Goal: Information Seeking & Learning: Check status

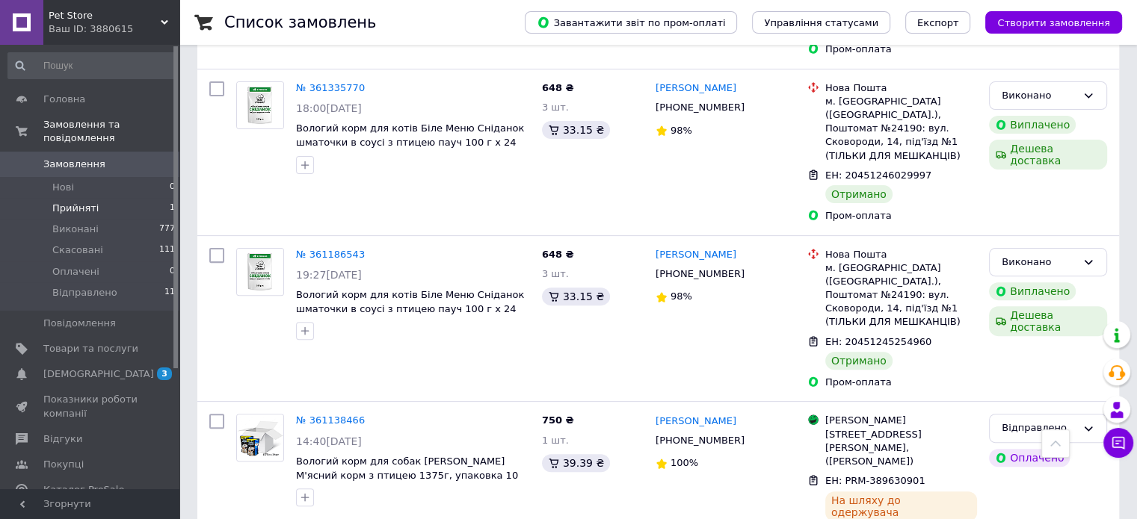
click at [87, 198] on li "Прийняті 1" at bounding box center [92, 208] width 184 height 21
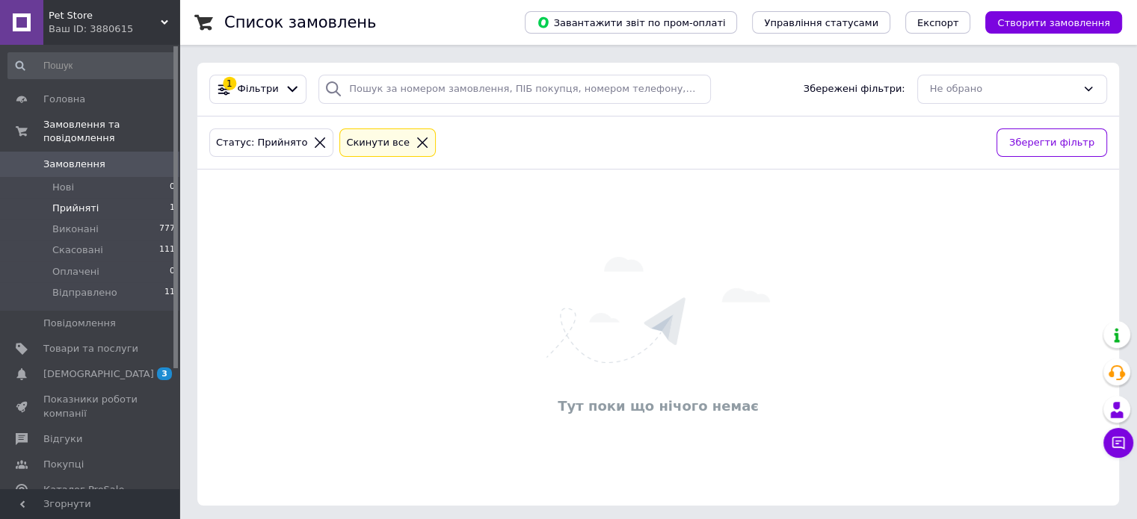
click at [80, 203] on li "Прийняті 1" at bounding box center [92, 208] width 184 height 21
click at [82, 202] on span "Прийняті" at bounding box center [75, 208] width 46 height 13
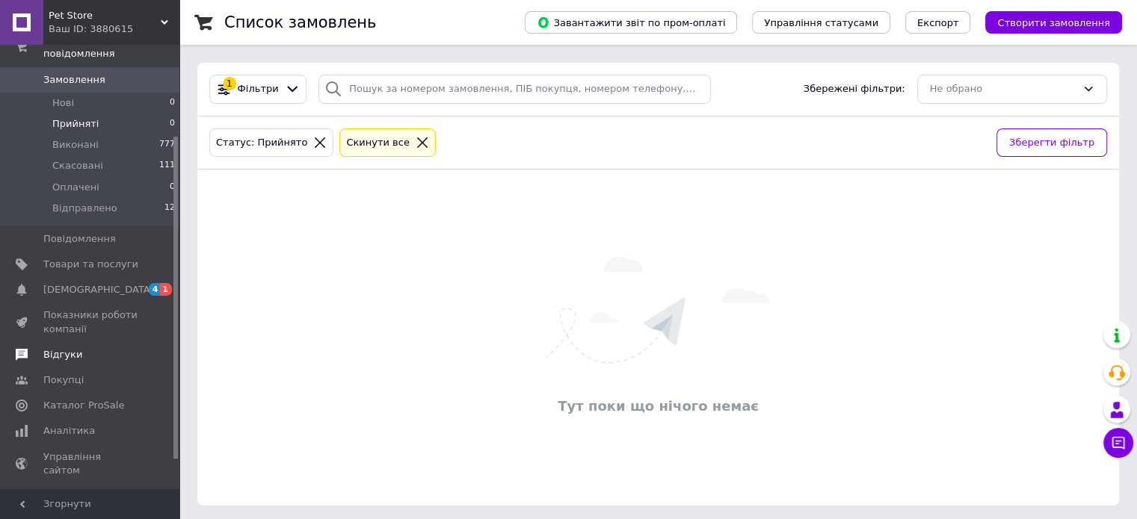
scroll to position [149, 0]
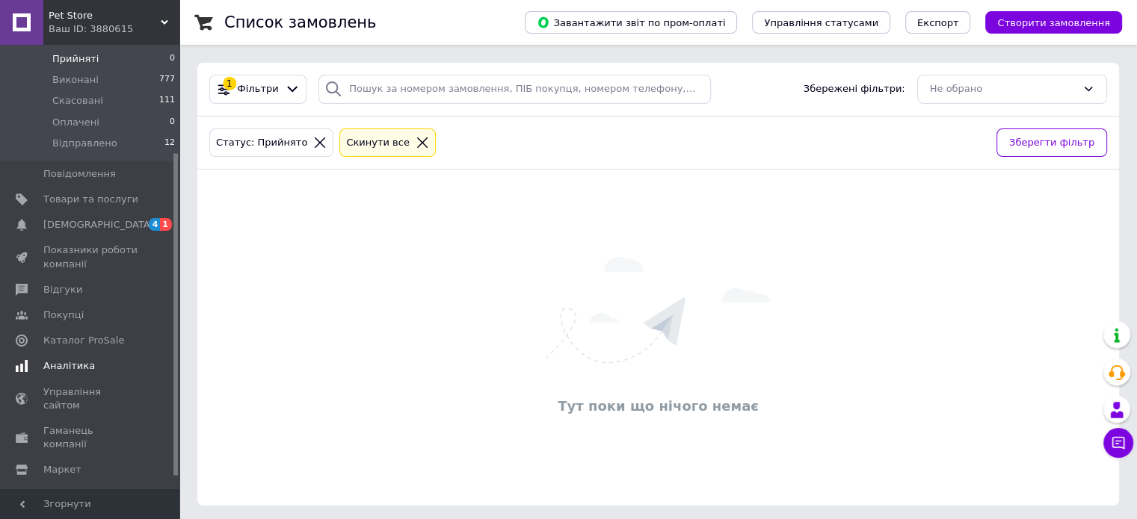
click at [66, 359] on span "Аналітика" at bounding box center [69, 365] width 52 height 13
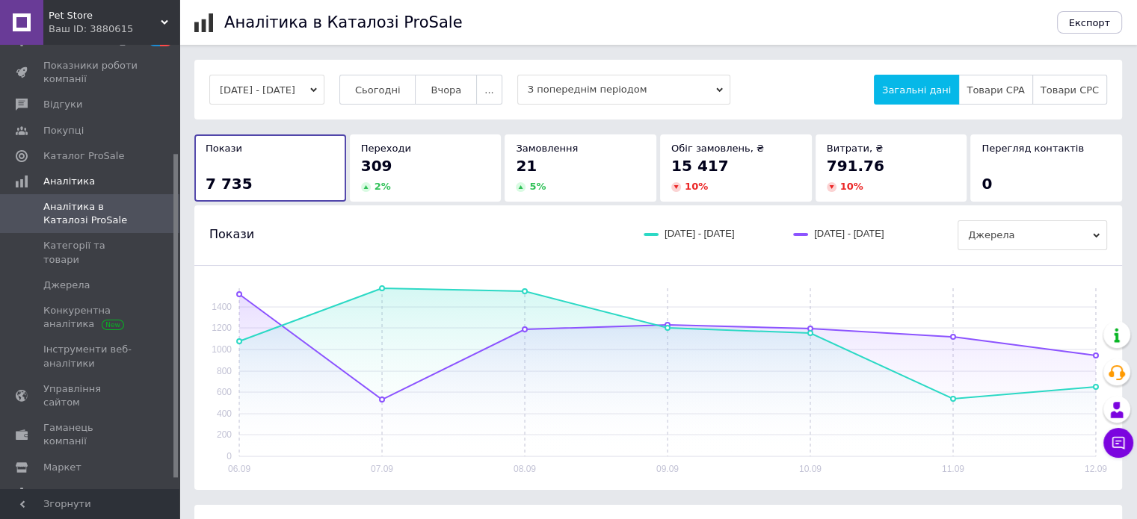
click at [324, 92] on button "[DATE] - [DATE]" at bounding box center [266, 90] width 115 height 30
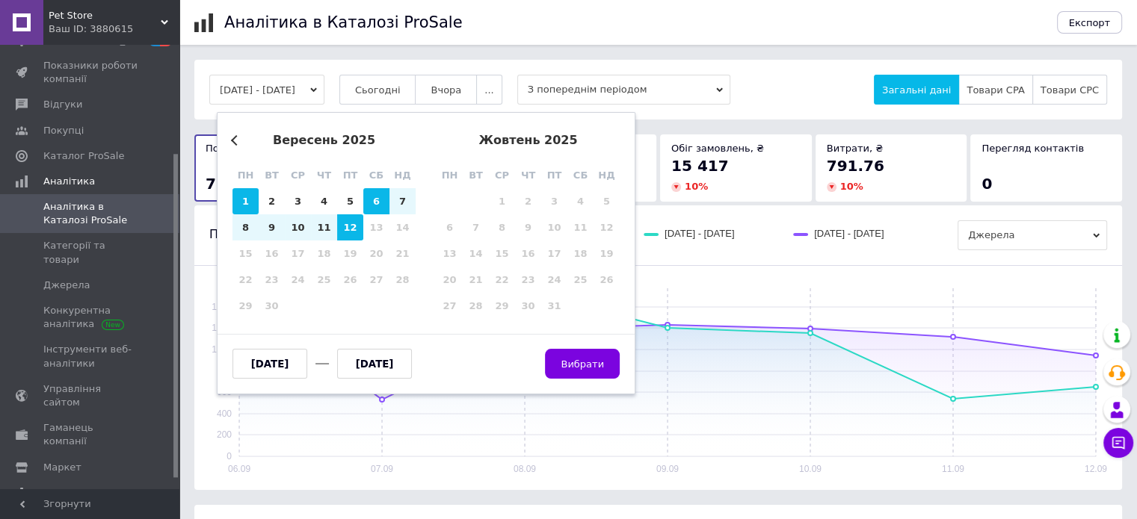
click at [240, 197] on div "1" at bounding box center [245, 201] width 26 height 26
type input "[DATE]"
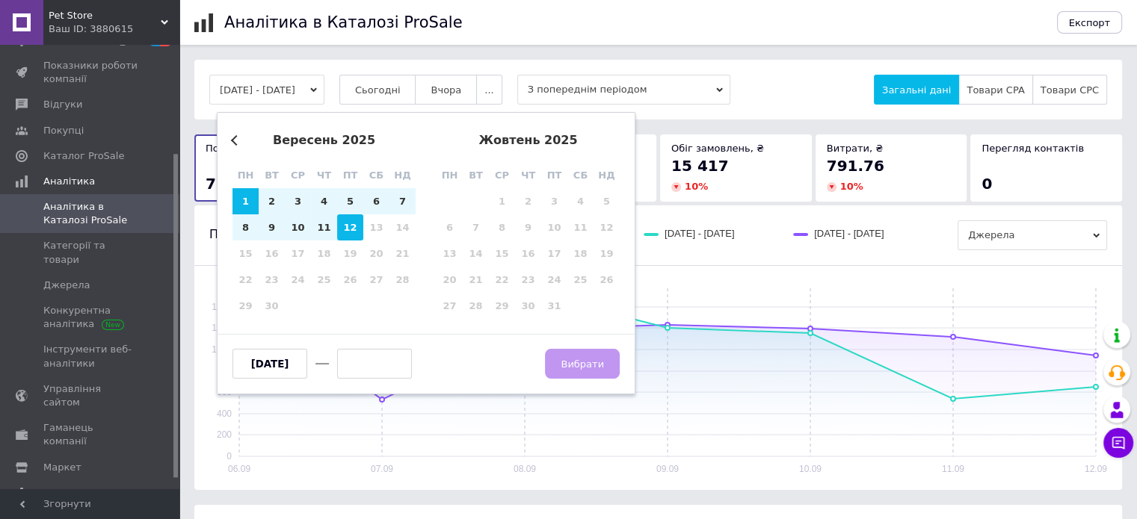
click at [353, 226] on div "12" at bounding box center [350, 227] width 26 height 26
type input "[DATE]"
click at [584, 371] on button "Вибрати" at bounding box center [582, 364] width 75 height 30
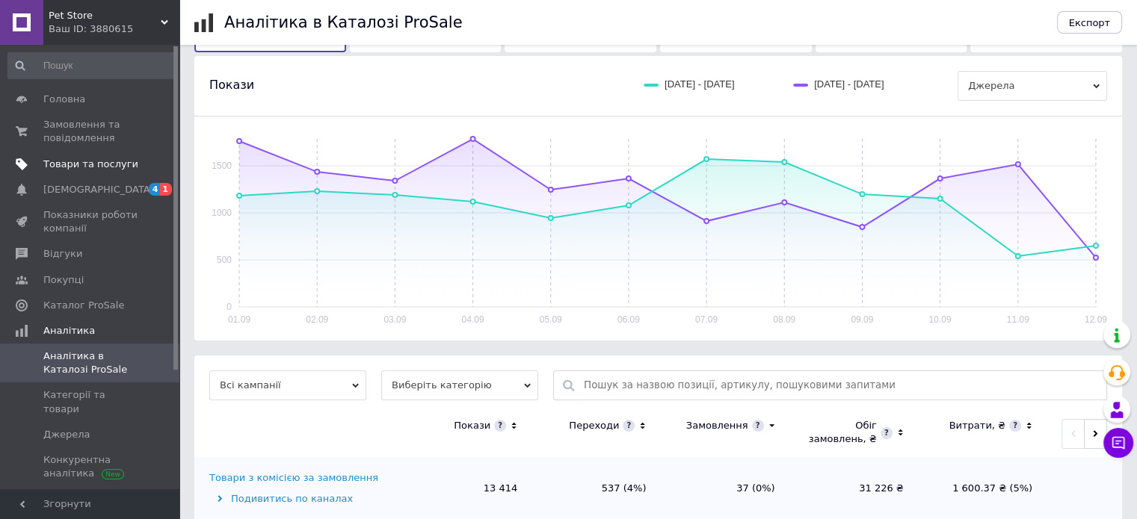
click at [104, 158] on span "Товари та послуги" at bounding box center [90, 164] width 95 height 13
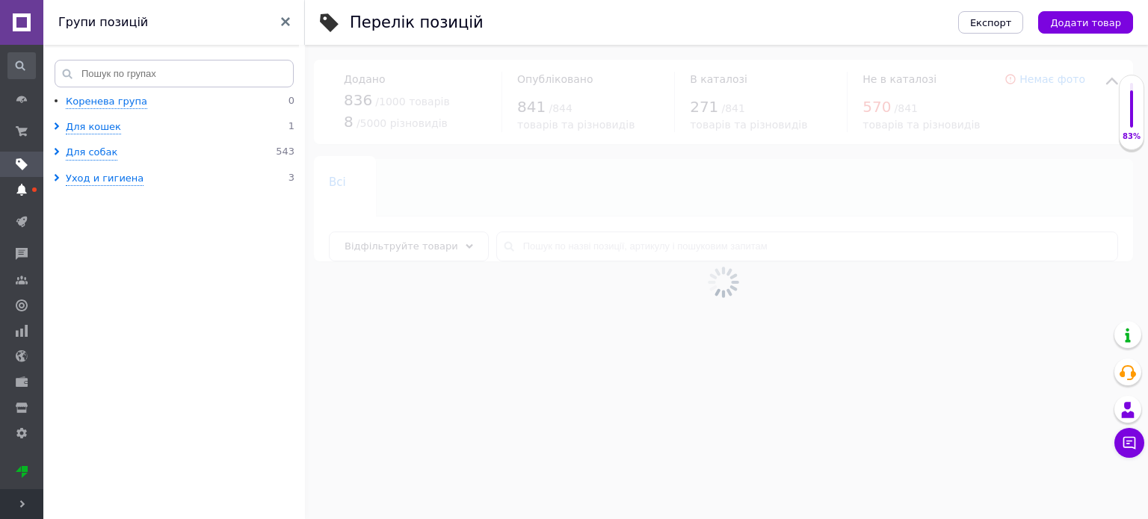
click at [16, 189] on icon at bounding box center [22, 190] width 12 height 12
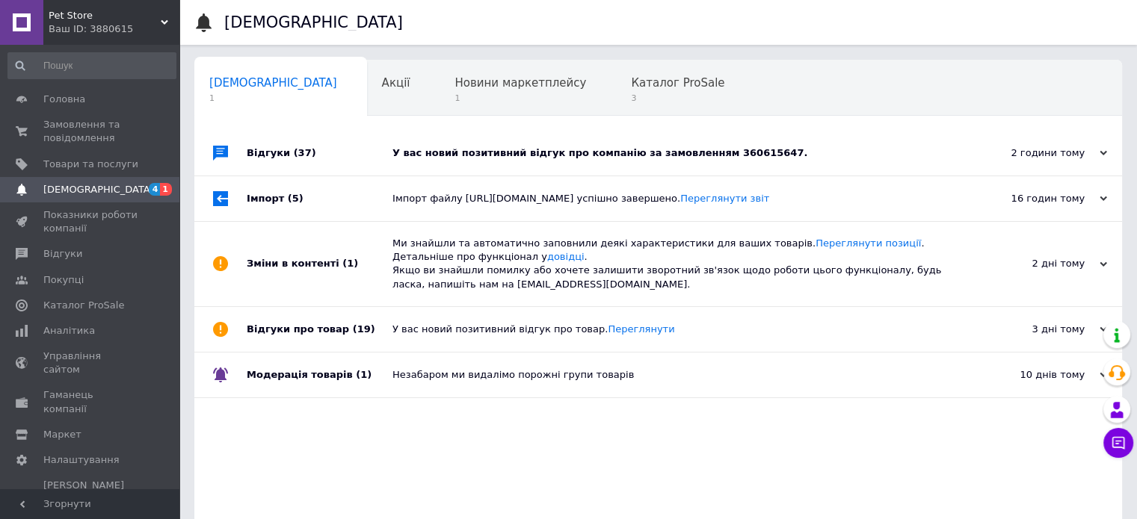
click at [454, 152] on div "У вас новий позитивний відгук про компанію за замовленням 360615647." at bounding box center [674, 152] width 565 height 13
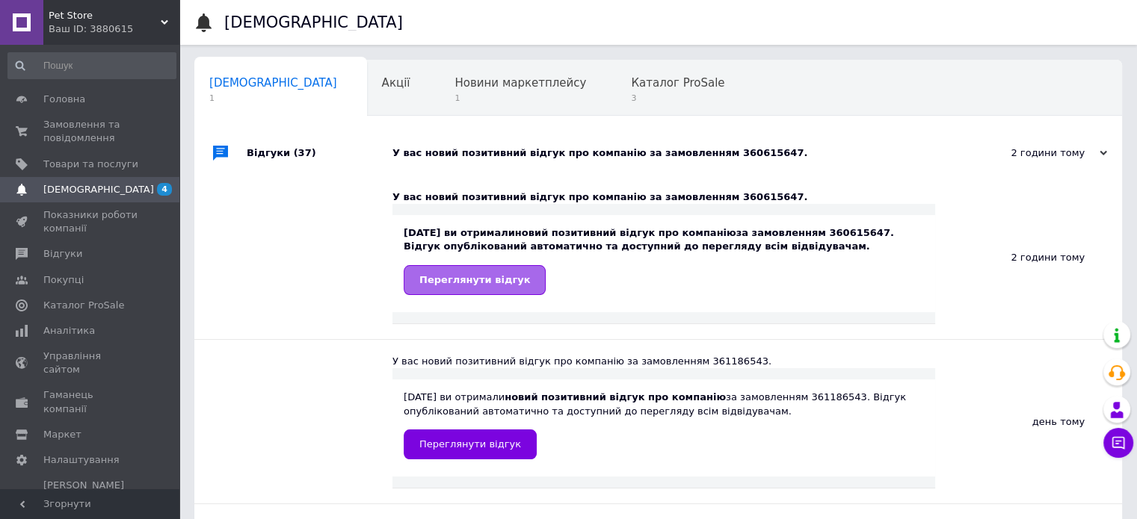
click at [502, 282] on span "Переглянути відгук" at bounding box center [474, 279] width 111 height 11
click at [67, 250] on span "Відгуки" at bounding box center [62, 253] width 39 height 13
